Goal: Check status: Check status

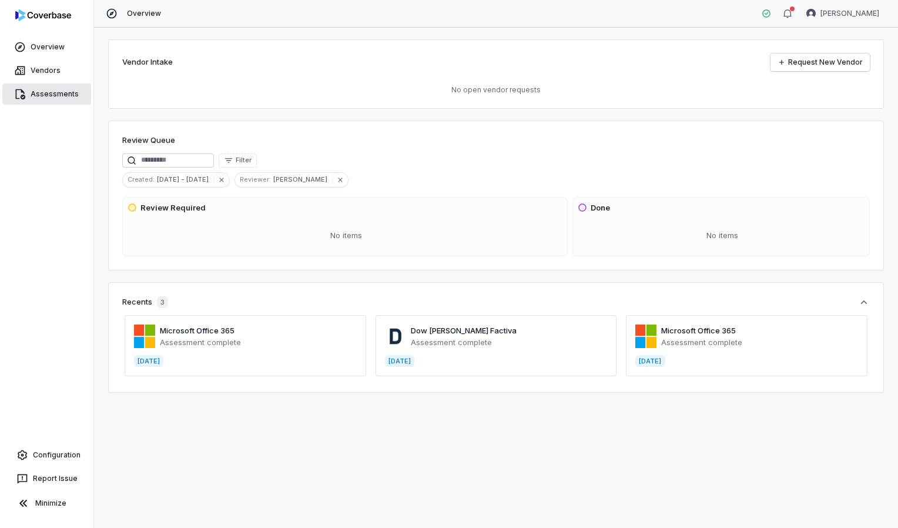
click at [42, 91] on span "Assessments" at bounding box center [55, 93] width 48 height 9
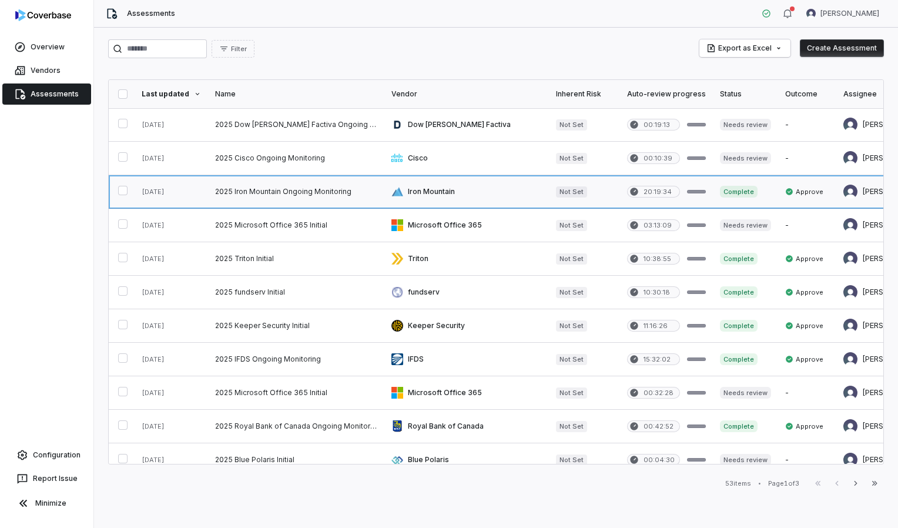
click at [432, 188] on link at bounding box center [466, 191] width 165 height 33
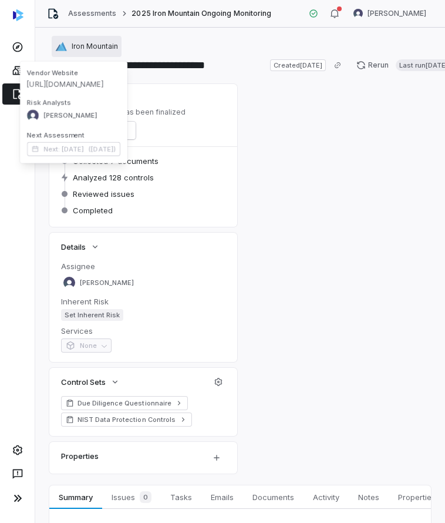
click at [71, 45] on div "Iron Mountain" at bounding box center [86, 47] width 63 height 12
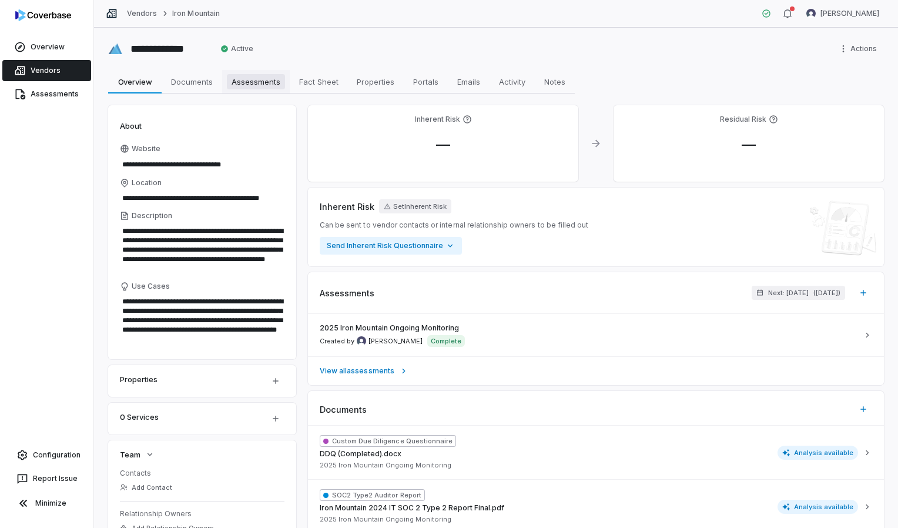
click at [250, 83] on span "Assessments" at bounding box center [256, 81] width 58 height 15
type textarea "*"
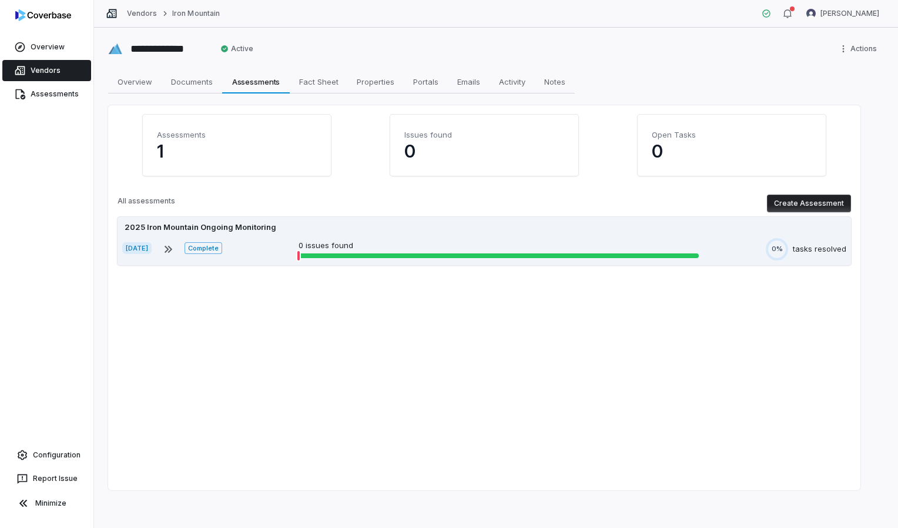
click at [266, 243] on div "Aug 18, 2025 Complete 0 issues found 0% tasks resolved" at bounding box center [484, 249] width 724 height 22
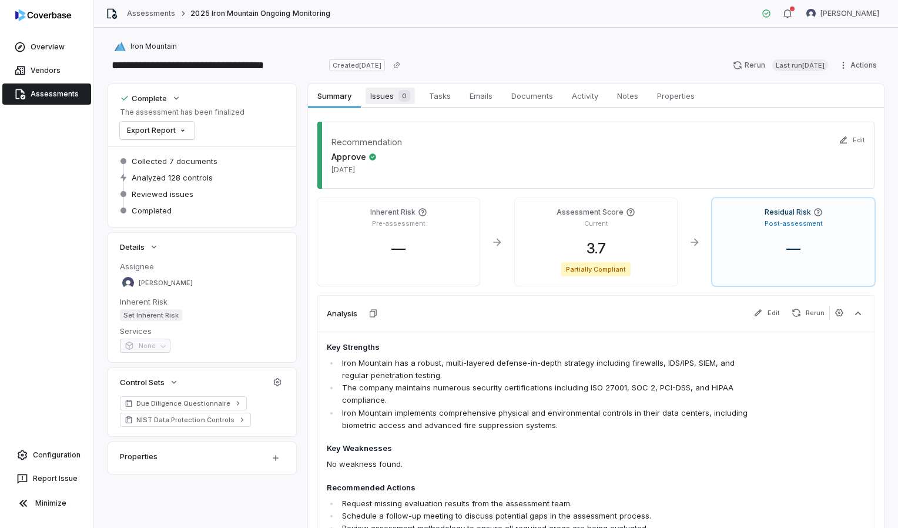
click at [389, 100] on span "Issues 0" at bounding box center [390, 96] width 49 height 16
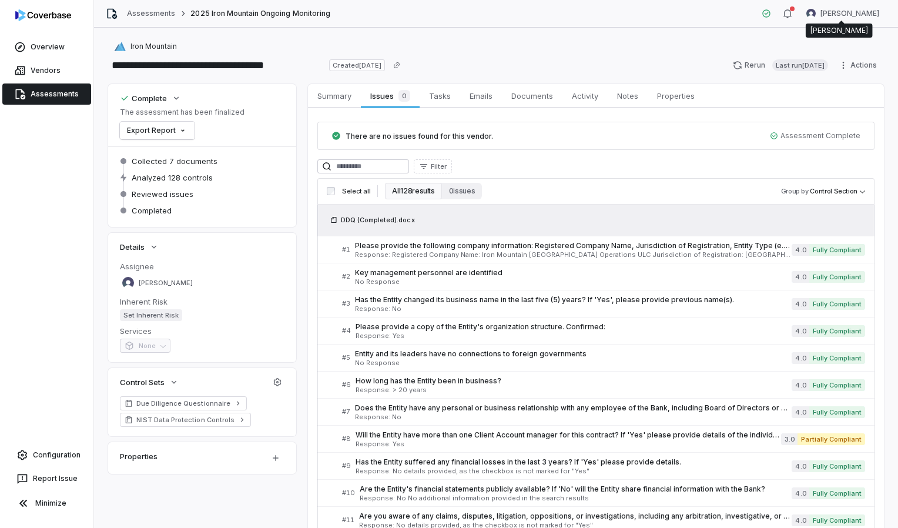
click at [445, 13] on html "**********" at bounding box center [449, 264] width 898 height 528
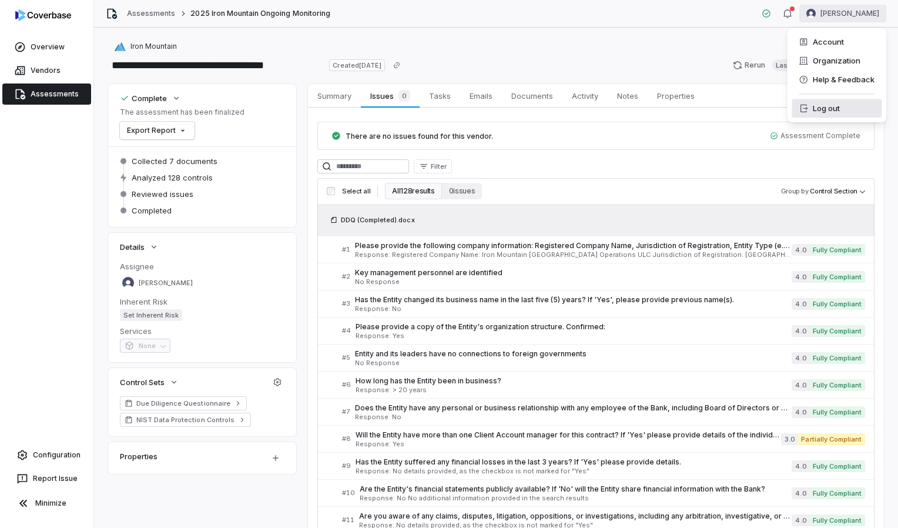
click at [445, 105] on div "Log out" at bounding box center [837, 108] width 90 height 19
